Goal: Task Accomplishment & Management: Manage account settings

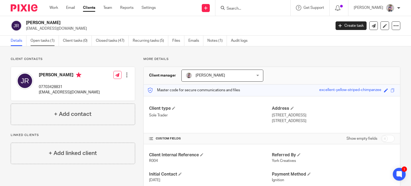
click at [43, 42] on link "Open tasks (1)" at bounding box center [45, 41] width 28 height 10
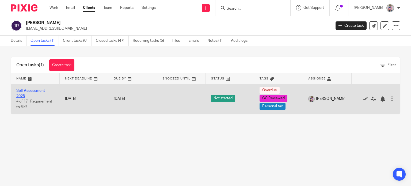
click at [34, 90] on link "Self Assessment - 2025" at bounding box center [31, 93] width 31 height 9
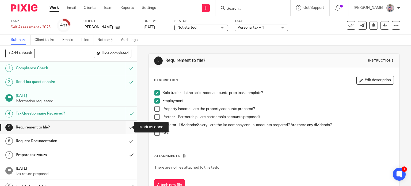
click at [126, 127] on input "submit" at bounding box center [68, 127] width 137 height 13
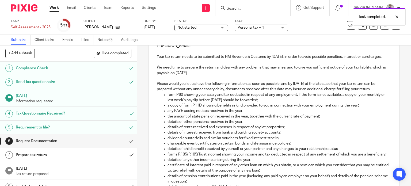
scroll to position [71, 0]
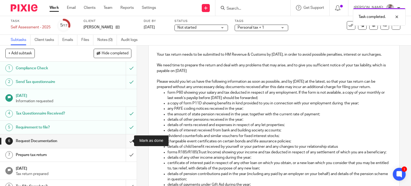
click at [125, 141] on input "submit" at bounding box center [68, 140] width 137 height 13
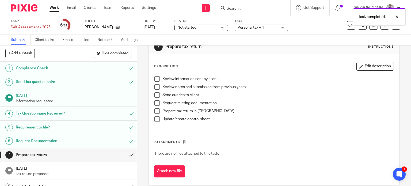
scroll to position [14, 0]
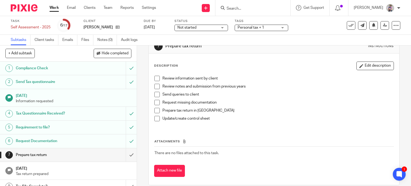
click at [155, 78] on span at bounding box center [157, 78] width 5 height 5
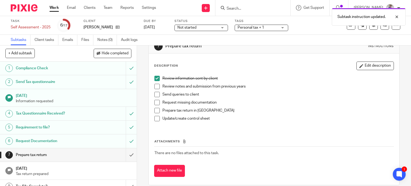
click at [155, 103] on span at bounding box center [157, 102] width 5 height 5
click at [155, 113] on span at bounding box center [157, 110] width 5 height 5
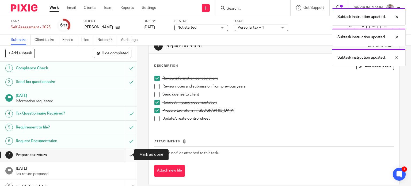
click at [126, 154] on input "submit" at bounding box center [68, 154] width 137 height 13
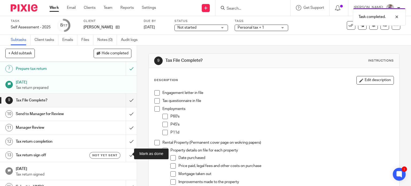
scroll to position [88, 0]
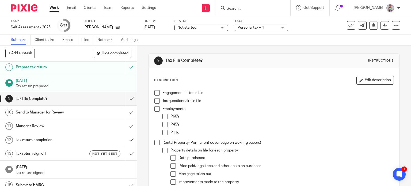
click at [155, 93] on span at bounding box center [157, 92] width 5 height 5
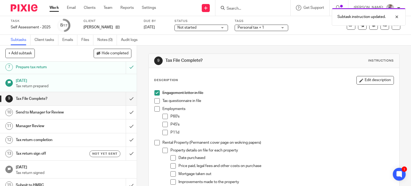
click at [155, 103] on span at bounding box center [157, 100] width 5 height 5
click at [157, 110] on span at bounding box center [157, 108] width 5 height 5
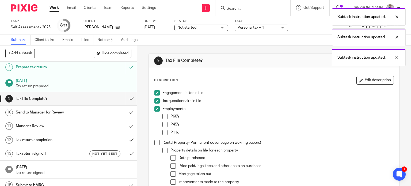
click at [165, 118] on span at bounding box center [165, 116] width 5 height 5
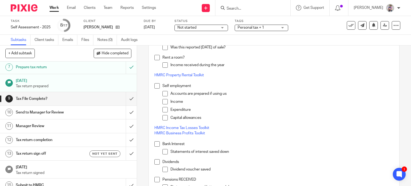
scroll to position [303, 0]
click at [155, 85] on span at bounding box center [157, 85] width 5 height 5
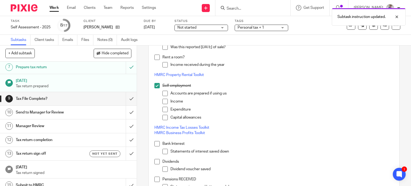
click at [163, 93] on span at bounding box center [165, 93] width 5 height 5
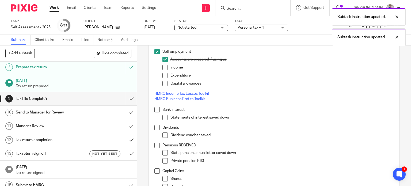
scroll to position [339, 0]
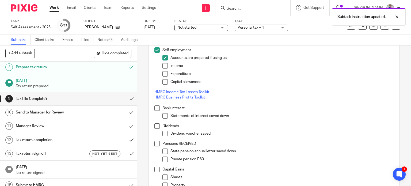
click at [164, 63] on span at bounding box center [165, 65] width 5 height 5
click at [163, 73] on span at bounding box center [165, 73] width 5 height 5
click at [163, 81] on span at bounding box center [165, 81] width 5 height 5
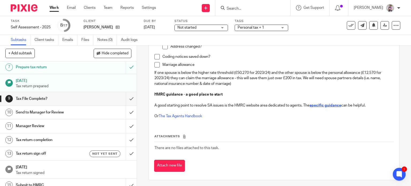
scroll to position [800, 0]
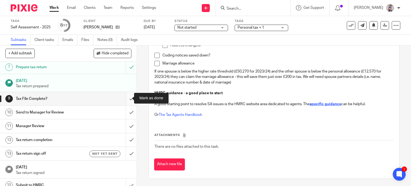
click at [125, 97] on input "submit" at bounding box center [68, 98] width 137 height 13
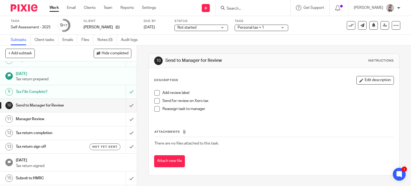
scroll to position [95, 0]
click at [155, 94] on span at bounding box center [157, 92] width 5 height 5
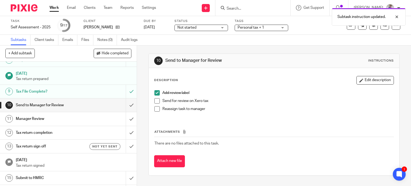
click at [157, 100] on span at bounding box center [157, 100] width 5 height 5
click at [156, 109] on span at bounding box center [157, 108] width 5 height 5
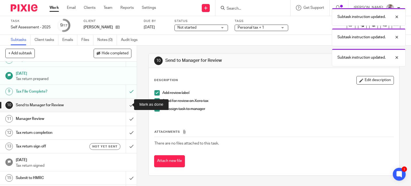
click at [126, 104] on input "submit" at bounding box center [68, 105] width 137 height 13
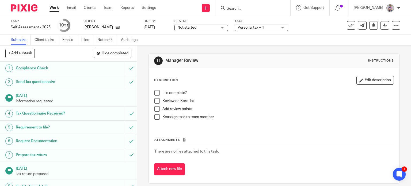
click at [155, 93] on span at bounding box center [157, 92] width 5 height 5
click at [159, 100] on li "Review on Xero Tax" at bounding box center [275, 102] width 240 height 8
click at [155, 101] on span at bounding box center [157, 100] width 5 height 5
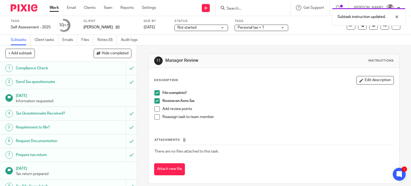
click at [156, 117] on span at bounding box center [157, 116] width 5 height 5
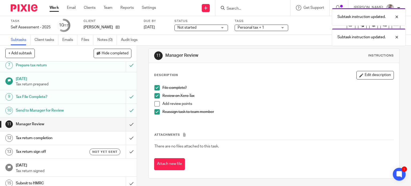
scroll to position [90, 0]
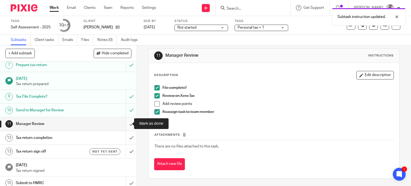
click at [128, 122] on input "submit" at bounding box center [68, 123] width 137 height 13
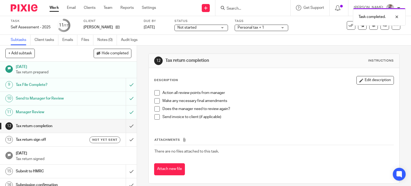
scroll to position [102, 0]
click at [155, 91] on span at bounding box center [157, 92] width 5 height 5
click at [155, 100] on span at bounding box center [157, 100] width 5 height 5
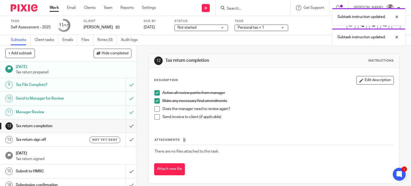
click at [156, 109] on span at bounding box center [157, 108] width 5 height 5
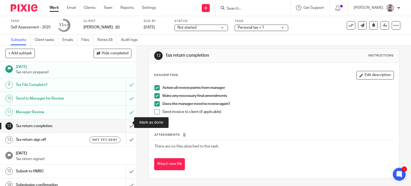
scroll to position [126, 0]
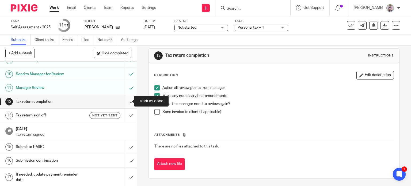
click at [126, 100] on input "submit" at bounding box center [68, 101] width 137 height 13
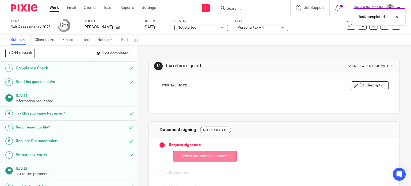
click at [200, 155] on button "Select and send documents" at bounding box center [205, 157] width 64 height 12
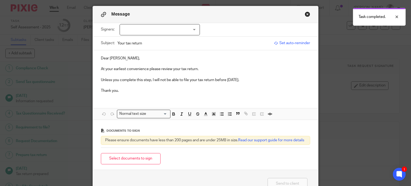
scroll to position [13, 0]
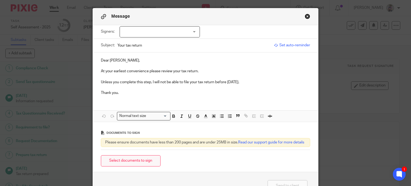
click at [145, 164] on button "Select documents to sign" at bounding box center [131, 161] width 60 height 12
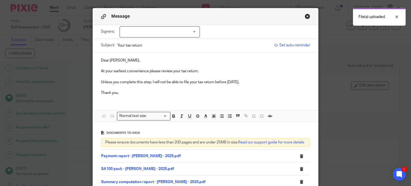
click at [194, 33] on div at bounding box center [160, 31] width 80 height 11
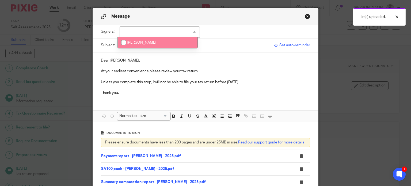
click at [148, 44] on span "[PERSON_NAME]" at bounding box center [141, 43] width 29 height 4
checkbox input "true"
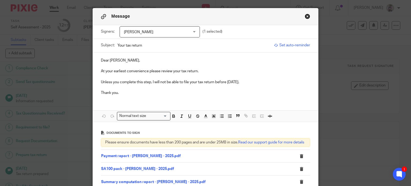
click at [246, 63] on p at bounding box center [206, 65] width 210 height 5
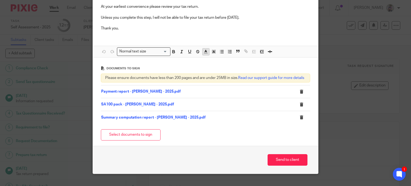
scroll to position [78, 0]
click at [141, 140] on button "Select documents to sign" at bounding box center [131, 135] width 60 height 12
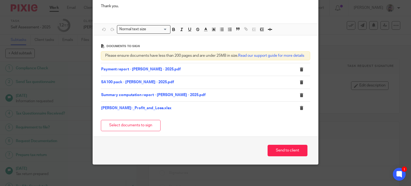
scroll to position [105, 0]
click at [279, 154] on button "Send to client" at bounding box center [288, 151] width 40 height 12
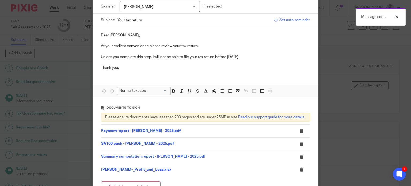
scroll to position [32, 0]
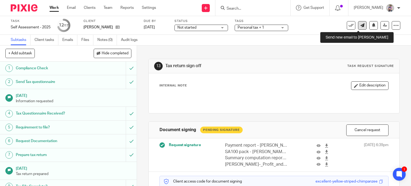
click at [358, 28] on link at bounding box center [362, 25] width 9 height 9
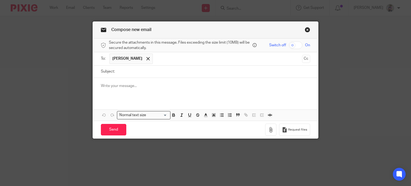
click at [129, 71] on input "Subject:" at bounding box center [214, 72] width 193 height 12
type input "Your Tax Return Explained"
click at [125, 86] on p at bounding box center [206, 85] width 210 height 5
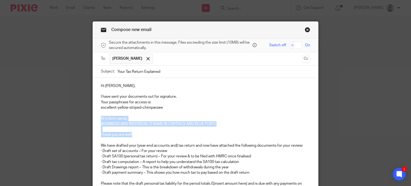
drag, startPoint x: 98, startPoint y: 118, endPoint x: 134, endPoint y: 136, distance: 40.7
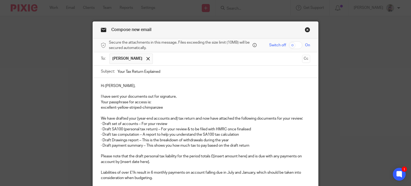
click at [101, 95] on p "I have sent your documents out for signature," at bounding box center [206, 96] width 210 height 5
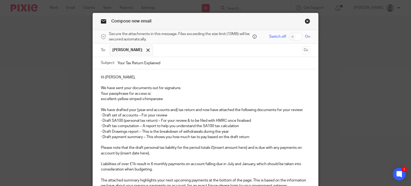
scroll to position [13, 0]
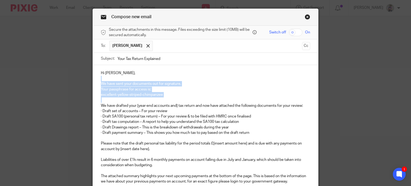
drag, startPoint x: 170, startPoint y: 97, endPoint x: 91, endPoint y: 80, distance: 80.4
click at [93, 80] on div "Hi [PERSON_NAME], We have sent your documents out for signature, Your passphras…" at bounding box center [206, 183] width 226 height 237
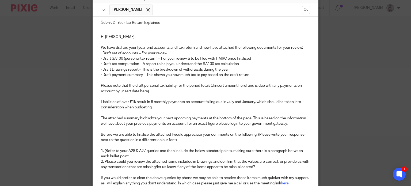
scroll to position [49, 0]
drag, startPoint x: 110, startPoint y: 52, endPoint x: 136, endPoint y: 51, distance: 26.0
click at [136, 51] on p "· Draft set of accounts – For your review" at bounding box center [206, 52] width 210 height 5
drag, startPoint x: 234, startPoint y: 69, endPoint x: 102, endPoint y: 73, distance: 132.7
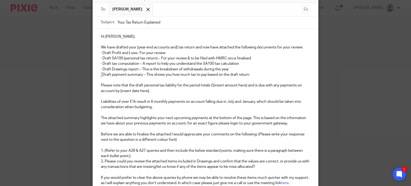
click at [102, 73] on div "Hi [PERSON_NAME], We have drafted your [year-end accounts and] tax return and n…" at bounding box center [206, 137] width 226 height 216
drag, startPoint x: 97, startPoint y: 68, endPoint x: 234, endPoint y: 68, distance: 136.6
click at [234, 68] on div "Hi [PERSON_NAME], We have drafted your [year-end accounts and] tax return and n…" at bounding box center [206, 137] width 226 height 216
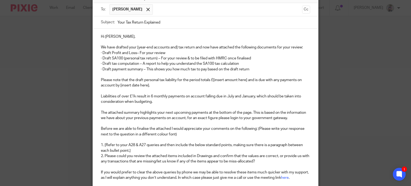
click at [246, 80] on p "Please note that the draft personal tax liability for the period totals £[inser…" at bounding box center [206, 82] width 210 height 11
click at [127, 85] on p "Please note that the draft personal tax liability for the period totals £2718.4…" at bounding box center [206, 82] width 210 height 11
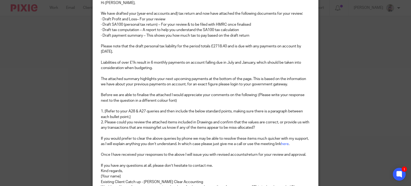
scroll to position [84, 0]
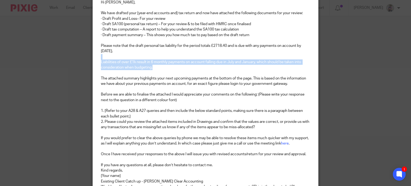
drag, startPoint x: 95, startPoint y: 58, endPoint x: 154, endPoint y: 67, distance: 59.2
click at [154, 67] on div "Hi [PERSON_NAME], We have drafted your [year-end accounts and] tax return and n…" at bounding box center [206, 99] width 226 height 210
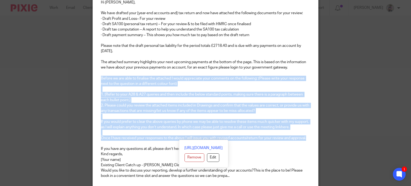
drag, startPoint x: 96, startPoint y: 77, endPoint x: 306, endPoint y: 138, distance: 219.5
click at [306, 138] on div "Hi [PERSON_NAME], We have drafted your [year-end accounts and] tax return and n…" at bounding box center [206, 91] width 226 height 194
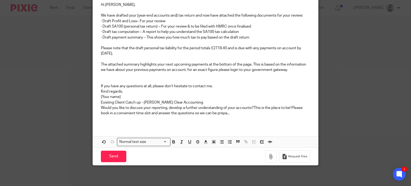
scroll to position [76, 0]
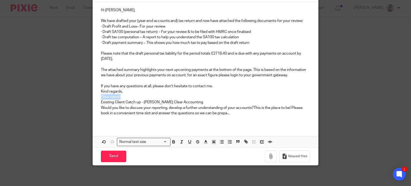
drag, startPoint x: 125, startPoint y: 97, endPoint x: 96, endPoint y: 96, distance: 28.9
click at [96, 96] on div "Hi John, We have drafted your [year-end accounts and] tax return and now have a…" at bounding box center [206, 63] width 226 height 123
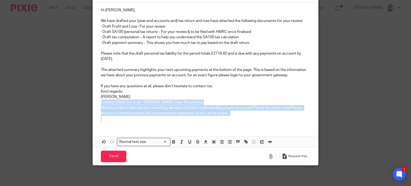
drag, startPoint x: 98, startPoint y: 103, endPoint x: 224, endPoint y: 120, distance: 127.9
click at [224, 120] on div "Hi John, We have drafted your [year-end accounts and] tax return and now have a…" at bounding box center [206, 63] width 226 height 123
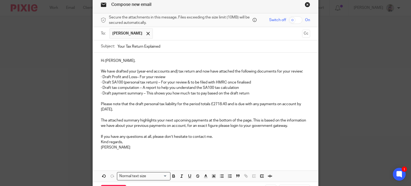
scroll to position [26, 0]
click at [147, 63] on p at bounding box center [206, 65] width 210 height 5
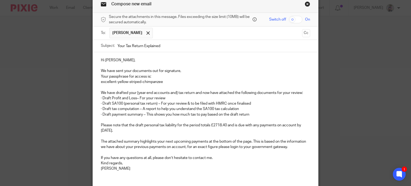
drag, startPoint x: 182, startPoint y: 71, endPoint x: 96, endPoint y: 70, distance: 86.5
click at [96, 70] on div "Hi John, We have sent your documents out for signature, Your passphrase for acc…" at bounding box center [206, 116] width 226 height 129
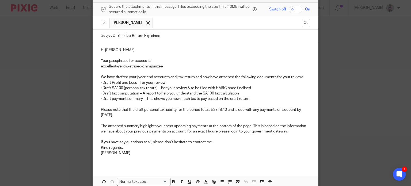
scroll to position [36, 0]
click at [128, 52] on p at bounding box center [206, 54] width 210 height 5
drag, startPoint x: 246, startPoint y: 108, endPoint x: 296, endPoint y: 108, distance: 50.4
click at [296, 108] on p "Please note that the draft personal tax liability for the period totals £2718.4…" at bounding box center [206, 112] width 210 height 11
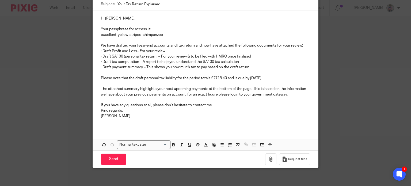
scroll to position [70, 0]
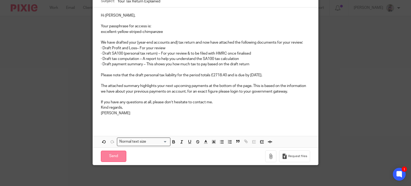
click at [110, 157] on input "Send" at bounding box center [113, 157] width 25 height 12
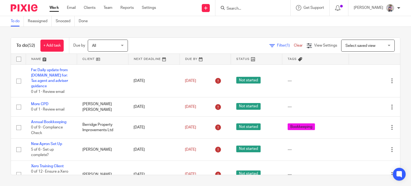
click at [242, 10] on input "Search" at bounding box center [250, 8] width 48 height 5
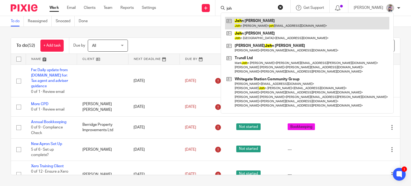
type input "joh"
click at [260, 23] on link at bounding box center [307, 23] width 164 height 12
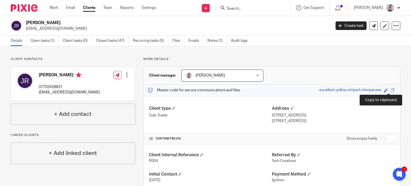
click at [391, 91] on span at bounding box center [393, 90] width 4 height 4
click at [246, 7] on input "Search" at bounding box center [250, 8] width 48 height 5
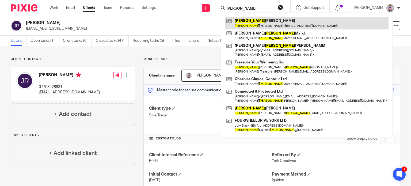
type input "anne"
click at [263, 22] on link at bounding box center [307, 23] width 164 height 12
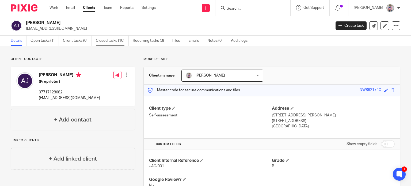
click at [112, 42] on link "Closed tasks (10)" at bounding box center [112, 41] width 33 height 10
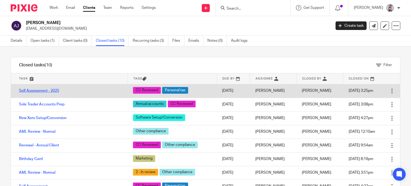
click at [46, 91] on link "Self Assessment - 2025" at bounding box center [39, 91] width 40 height 4
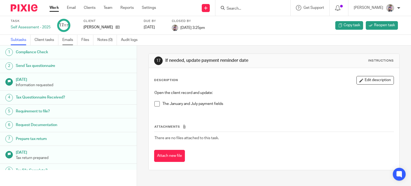
click at [64, 39] on link "Emails" at bounding box center [69, 40] width 15 height 10
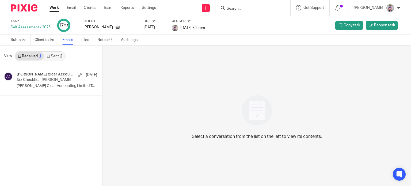
click at [54, 56] on link "Sent 2" at bounding box center [54, 56] width 21 height 9
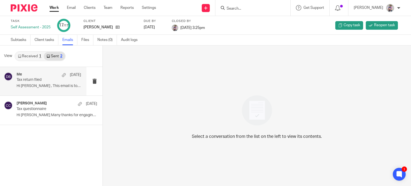
click at [32, 83] on div "Me [DATE] Tax return filed Hi [PERSON_NAME] , This email is to confirm that..." at bounding box center [49, 81] width 65 height 18
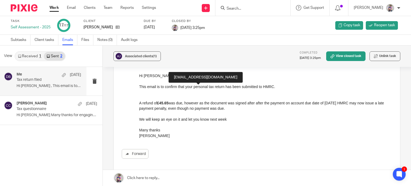
scroll to position [10, 0]
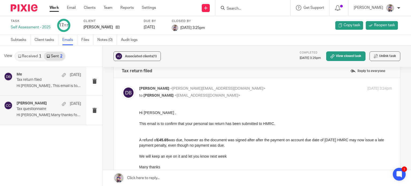
click at [37, 105] on h4 "Caroline Carter" at bounding box center [32, 103] width 30 height 5
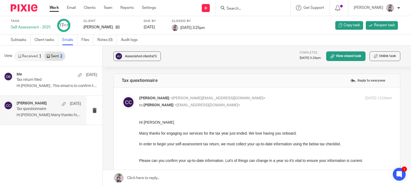
scroll to position [0, 0]
click at [245, 7] on input "Search" at bounding box center [250, 8] width 48 height 5
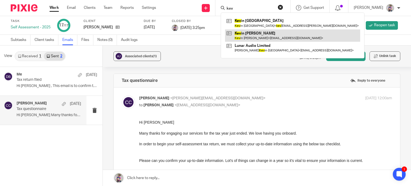
type input "kev"
click at [260, 37] on link at bounding box center [292, 35] width 135 height 12
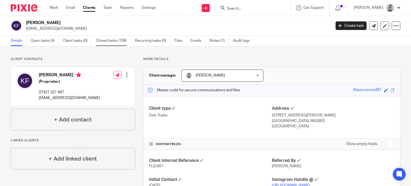
click at [121, 42] on link "Closed tasks (108)" at bounding box center [113, 41] width 35 height 10
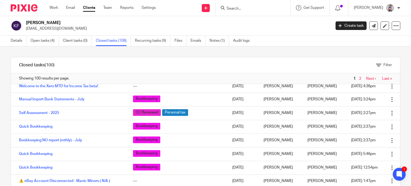
scroll to position [29, 0]
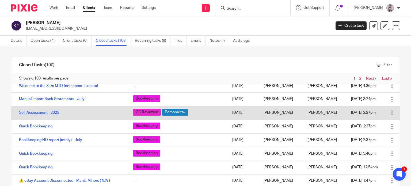
click at [36, 113] on link "Self Assessment - 2025" at bounding box center [39, 113] width 40 height 4
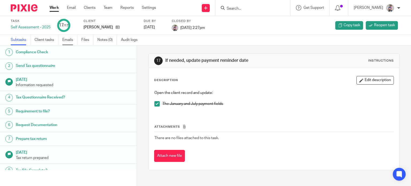
click at [65, 38] on link "Emails" at bounding box center [69, 40] width 15 height 10
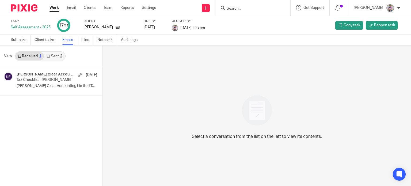
click at [58, 55] on link "Sent 2" at bounding box center [54, 56] width 21 height 9
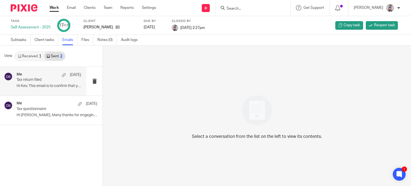
click at [36, 86] on p "Hi Kev, This email is to confirm that your..." at bounding box center [49, 86] width 65 height 5
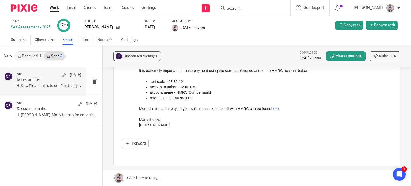
scroll to position [96, 0]
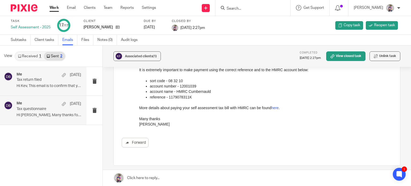
click at [41, 110] on p "Tax questionnaire" at bounding box center [43, 109] width 52 height 5
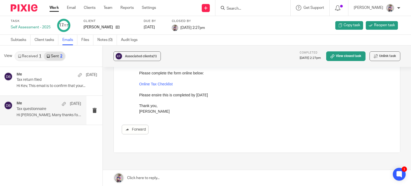
scroll to position [0, 0]
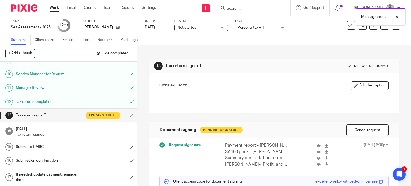
scroll to position [126, 0]
click at [54, 6] on link "Work" at bounding box center [54, 7] width 9 height 5
